Goal: Obtain resource: Download file/media

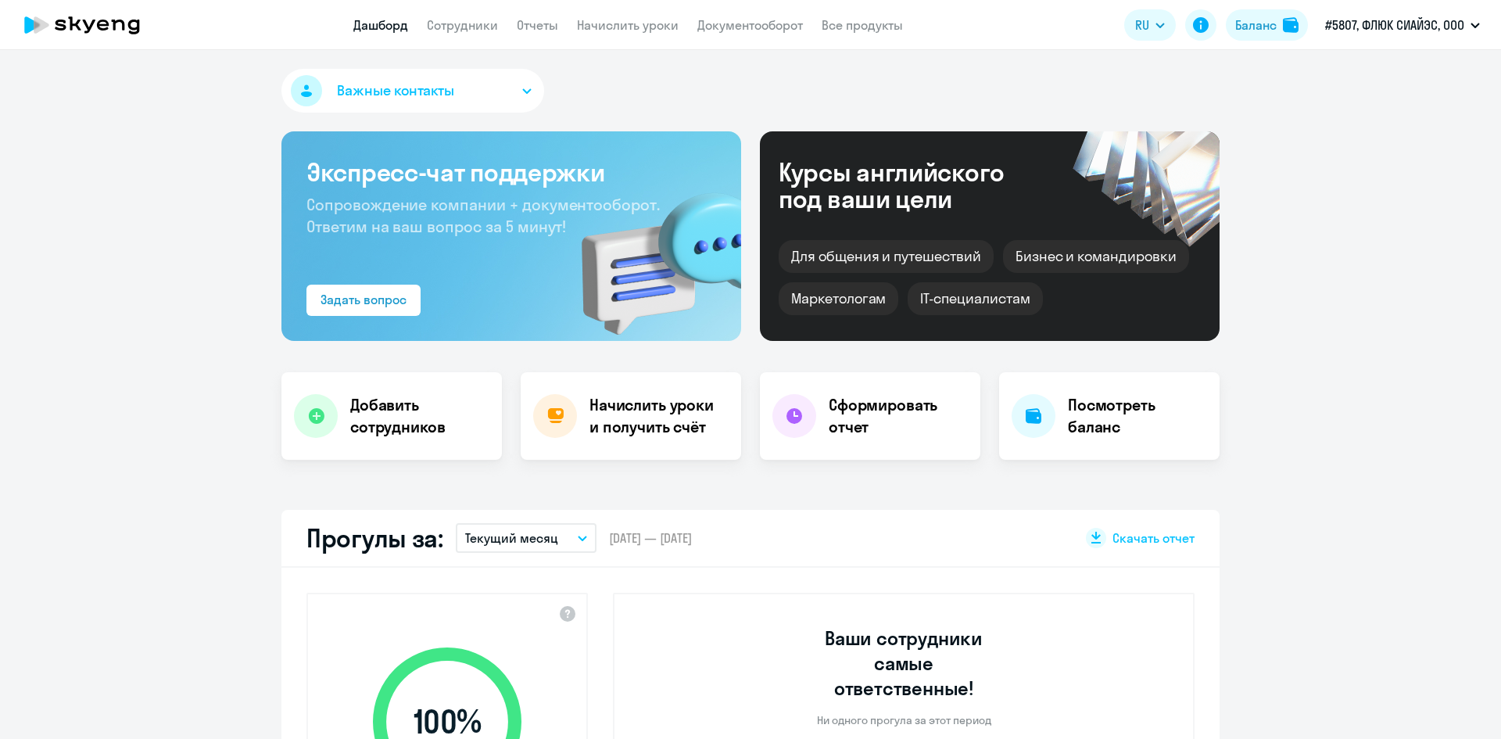
select select "30"
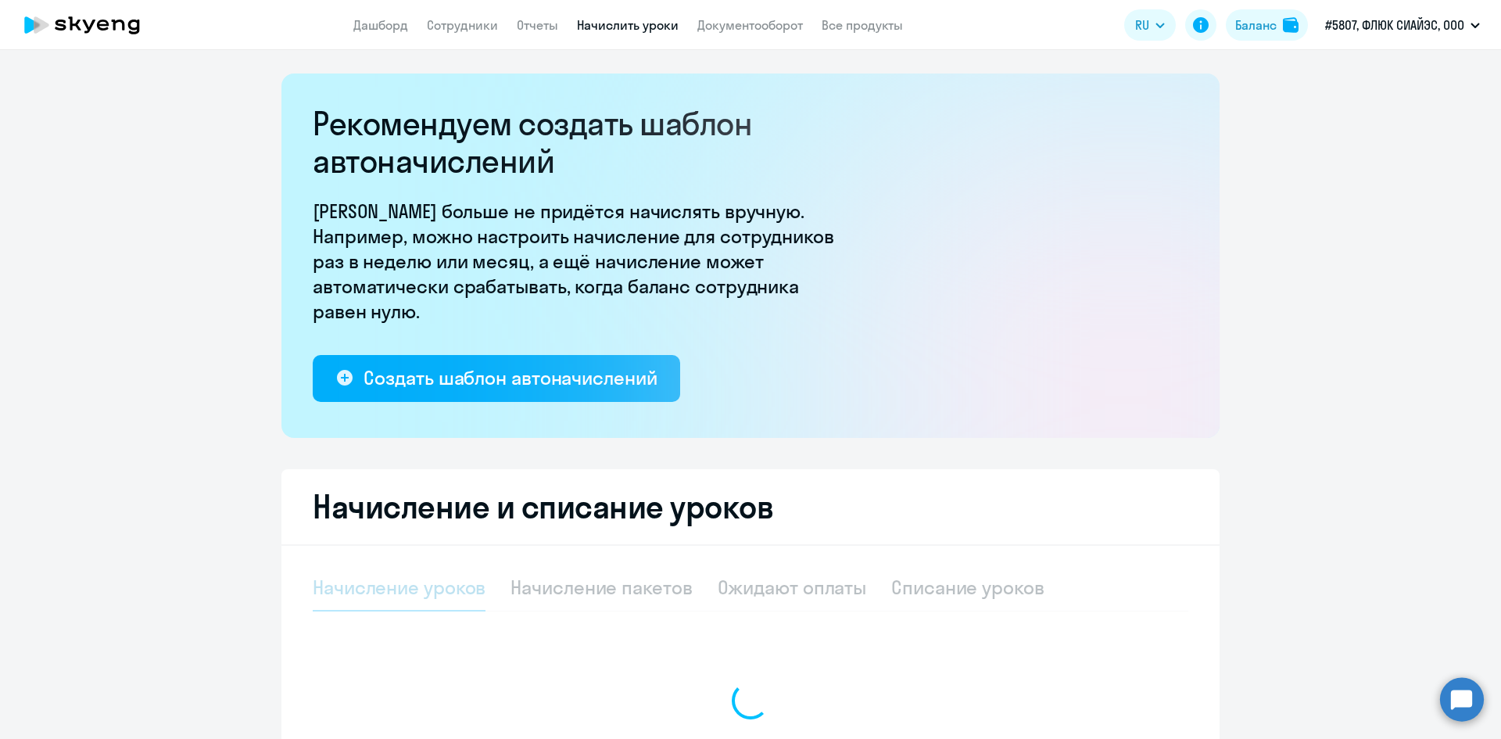
select select "10"
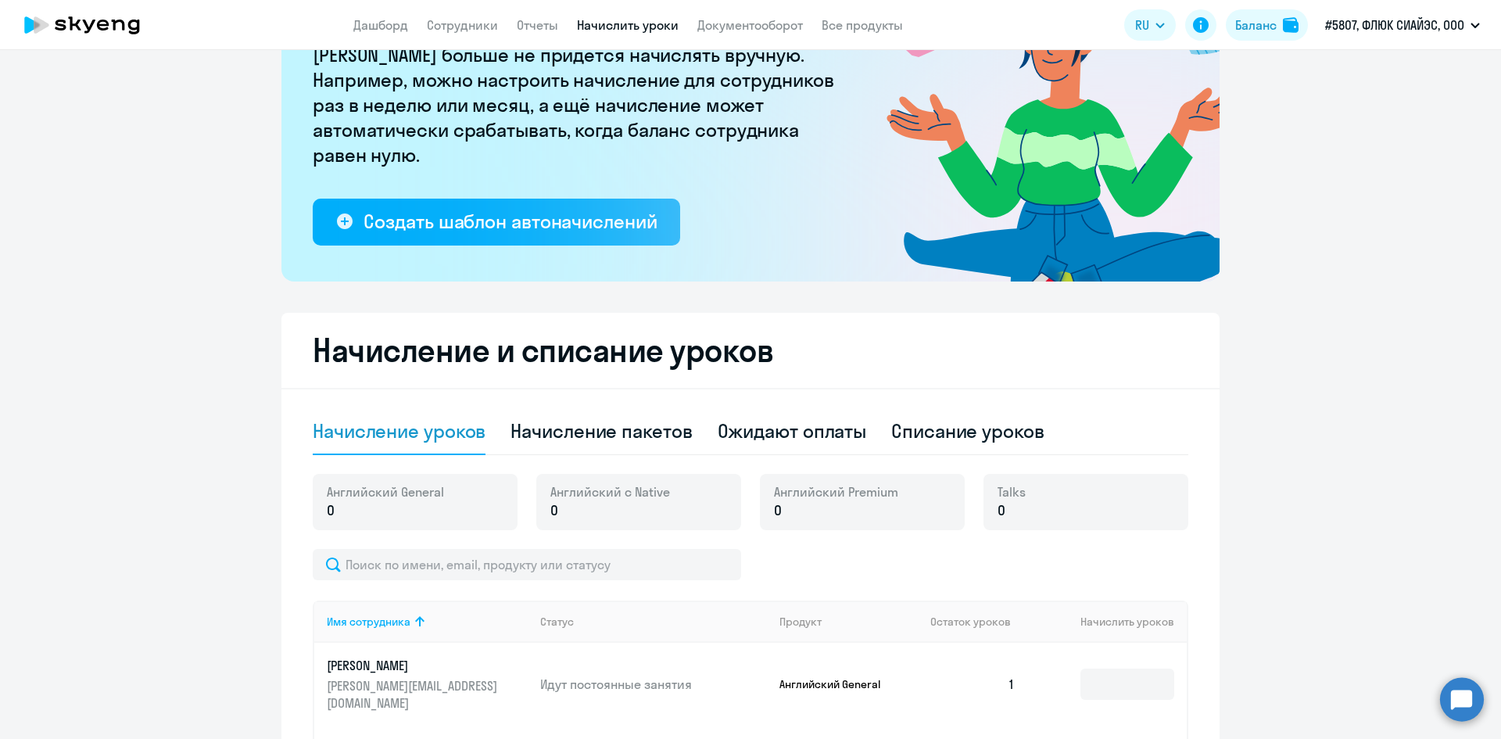
scroll to position [313, 0]
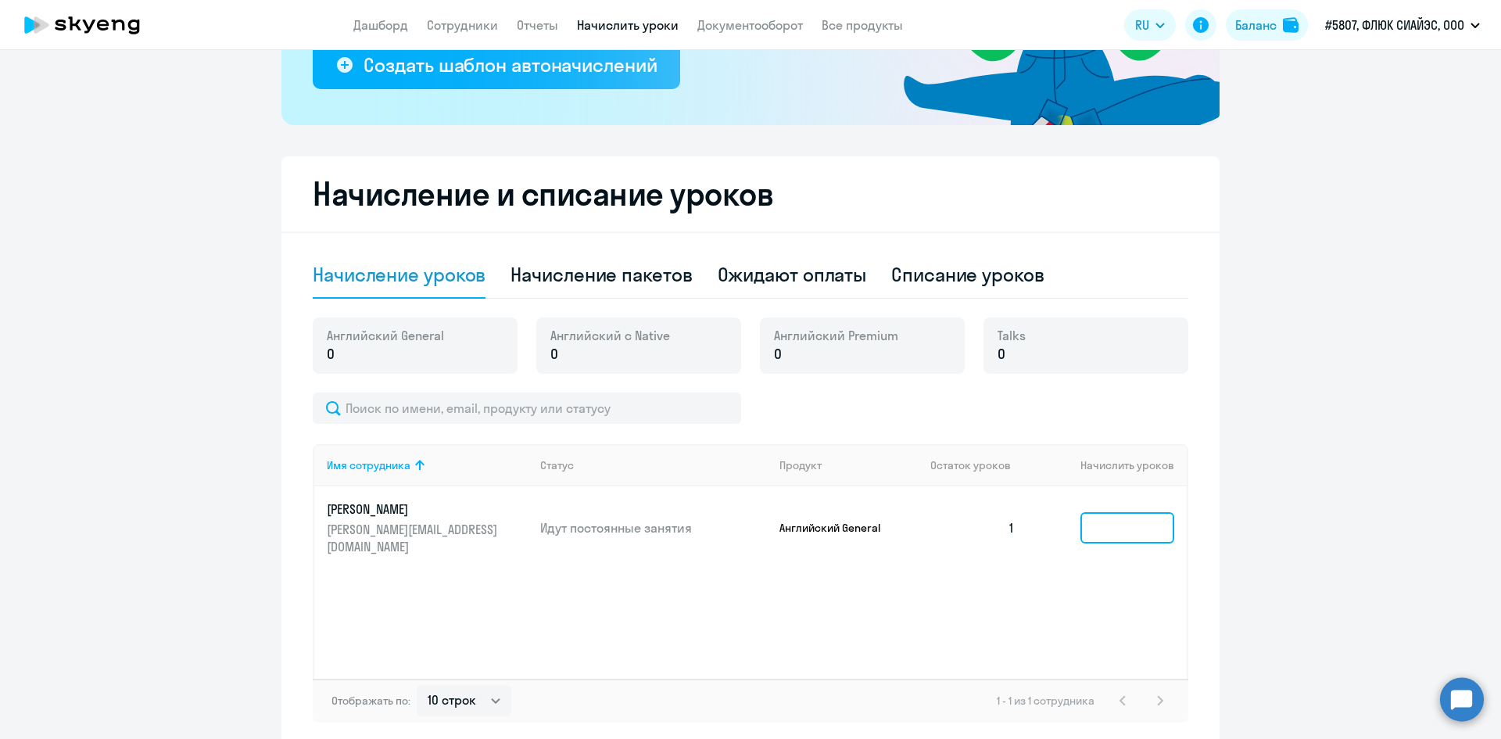
click at [1101, 516] on input at bounding box center [1128, 527] width 94 height 31
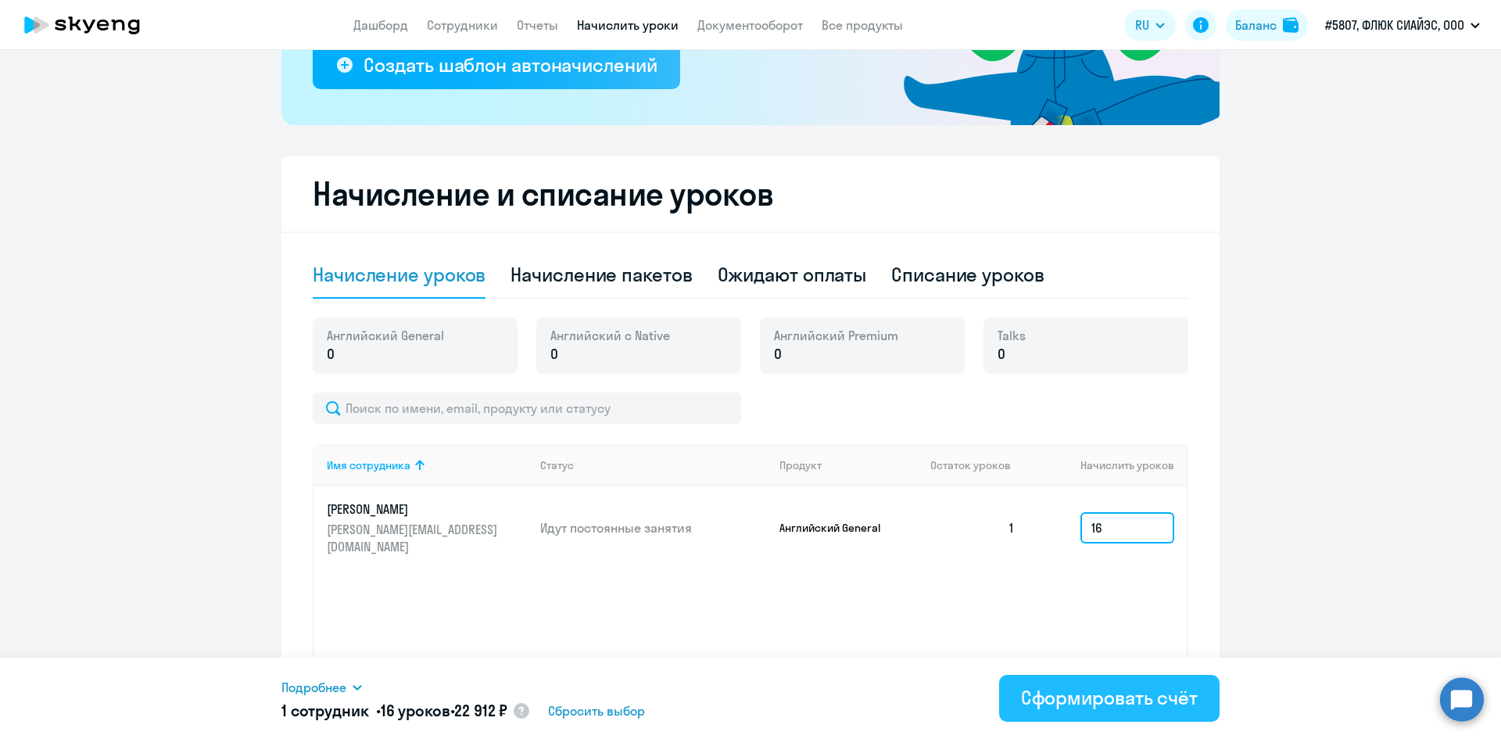
type input "16"
click at [1124, 685] on div "Сформировать счёт" at bounding box center [1109, 697] width 177 height 25
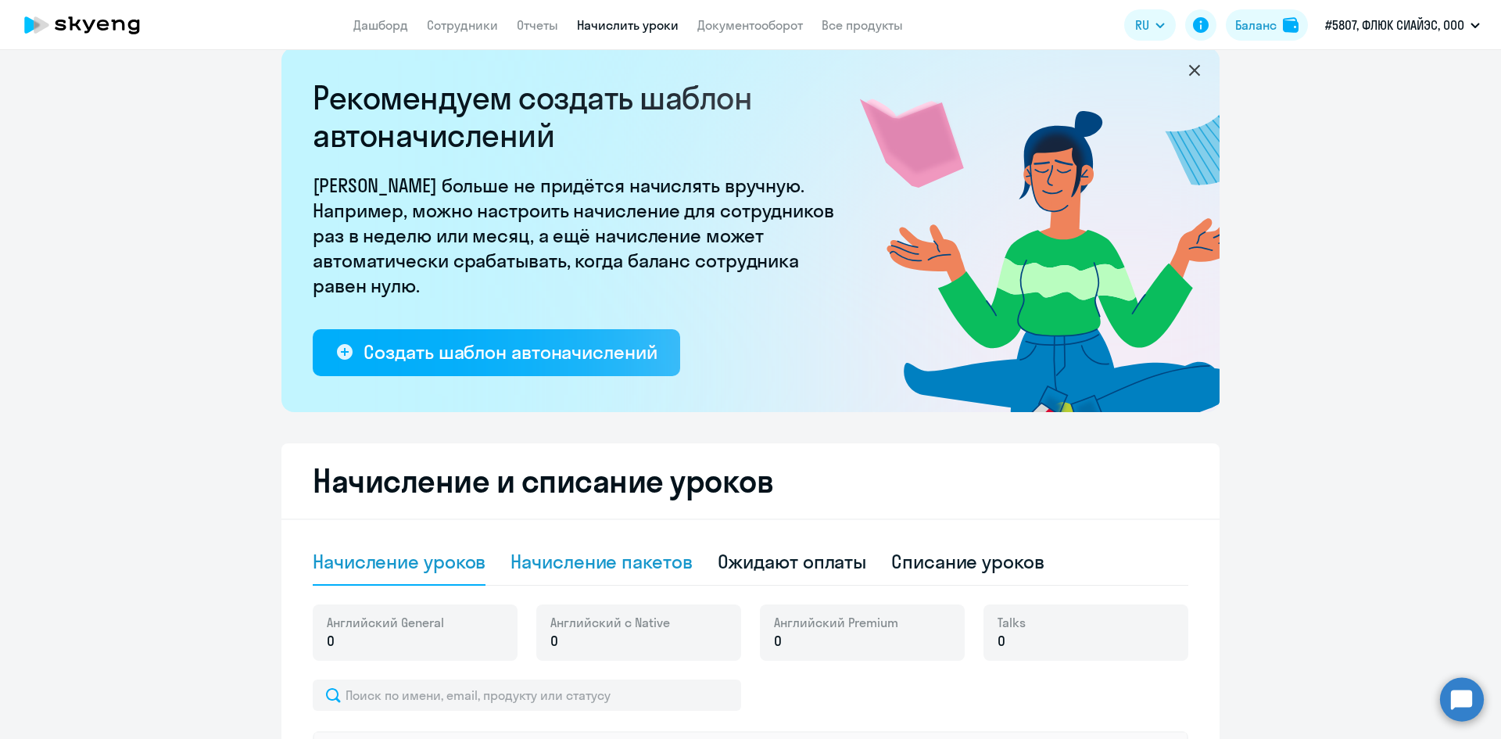
scroll to position [0, 0]
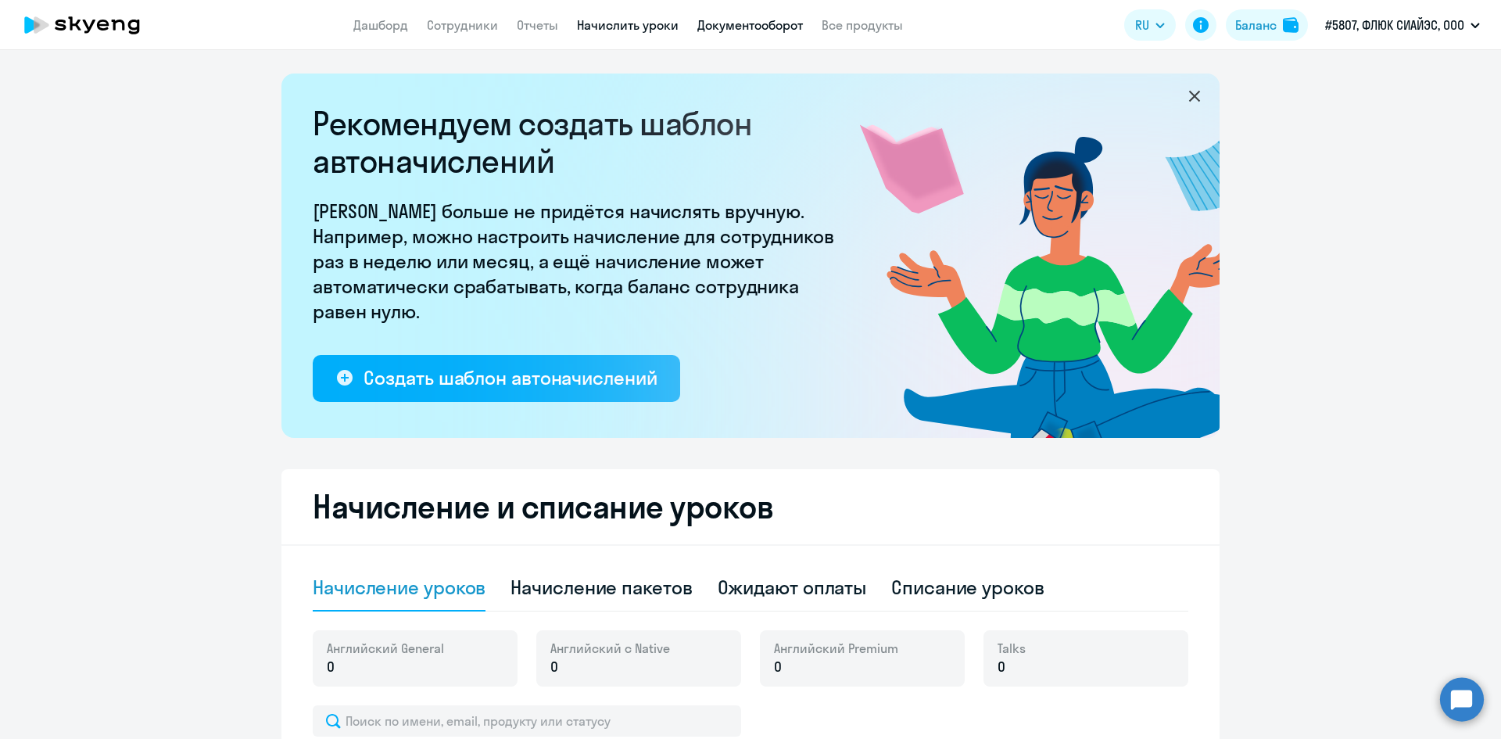
click at [718, 20] on link "Документооборот" at bounding box center [751, 25] width 106 height 16
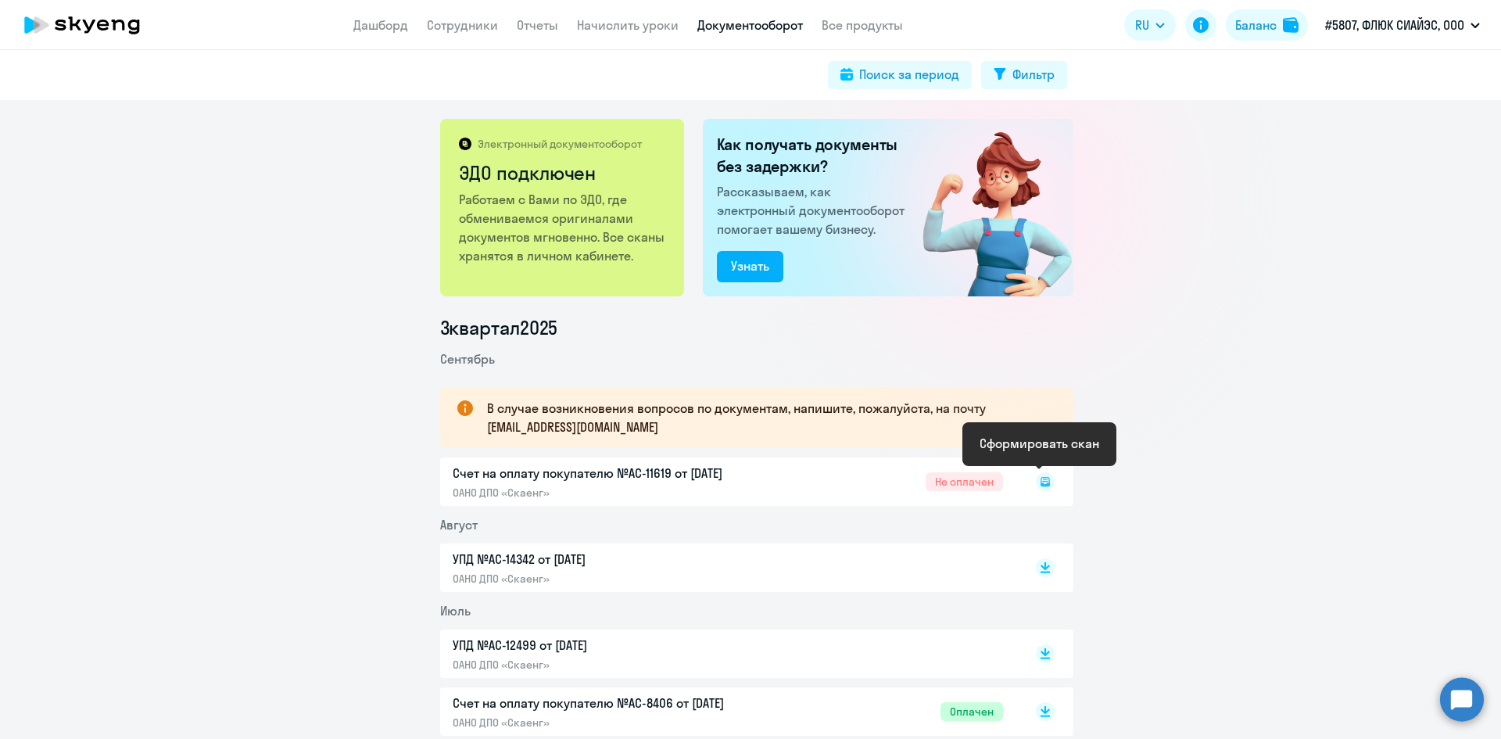
click at [1042, 481] on icon at bounding box center [1044, 481] width 5 height 1
click at [1042, 483] on rect at bounding box center [1045, 481] width 19 height 19
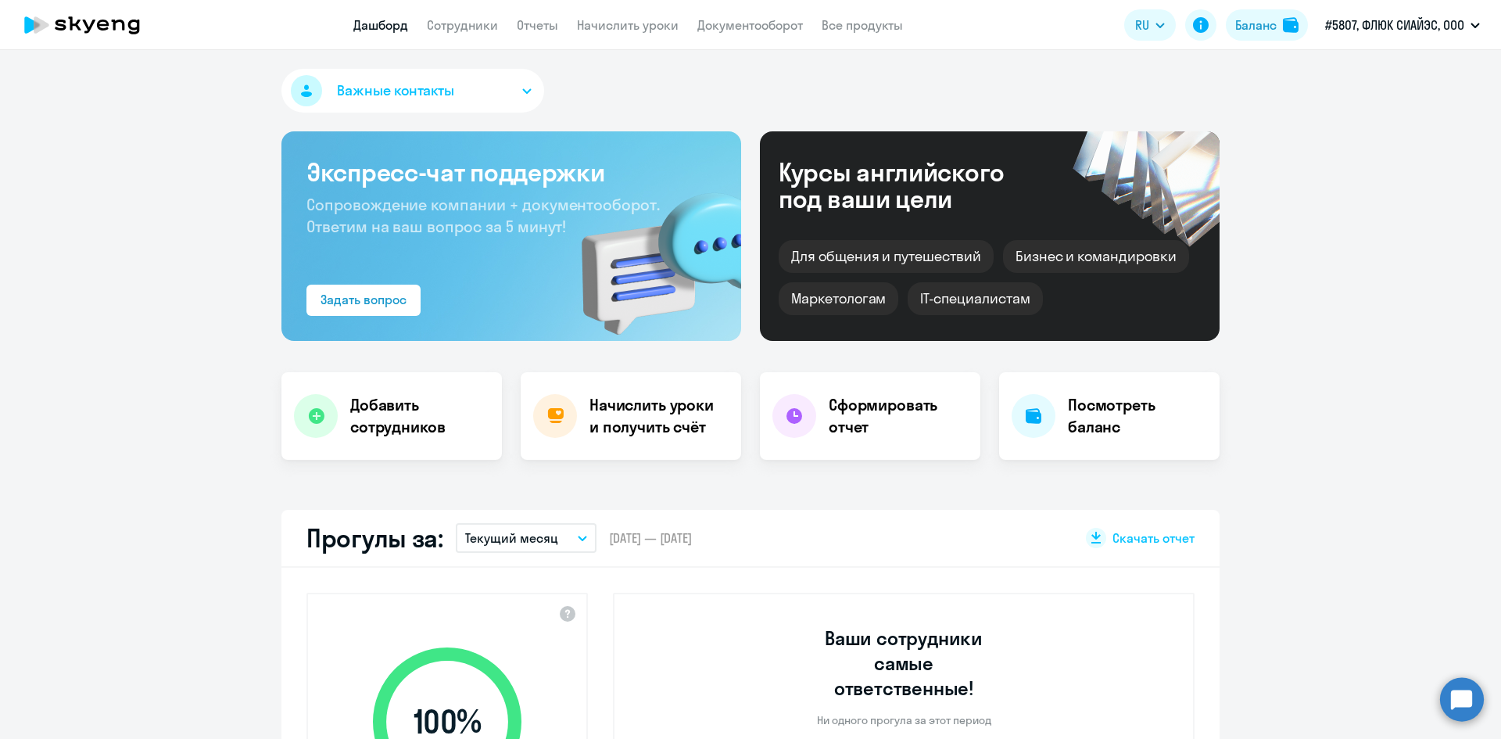
select select "30"
